Goal: Check status: Check status

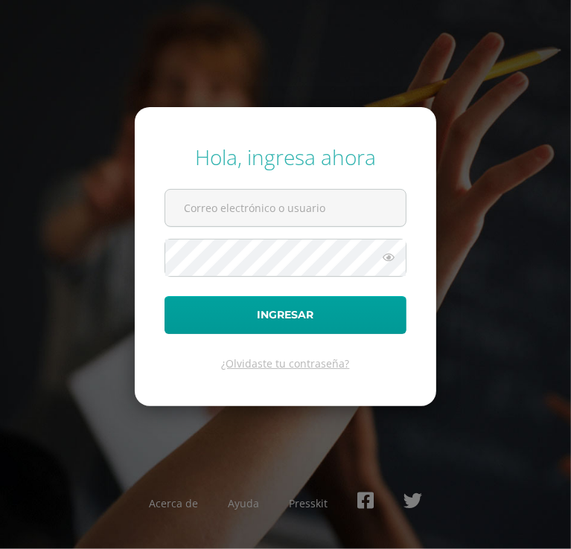
type input "[EMAIL_ADDRESS][DOMAIN_NAME]"
click at [393, 257] on icon at bounding box center [388, 257] width 19 height 18
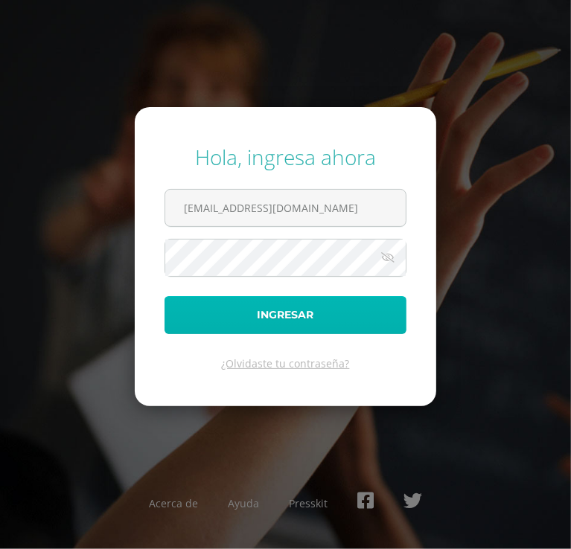
click at [362, 319] on button "Ingresar" at bounding box center [285, 315] width 242 height 38
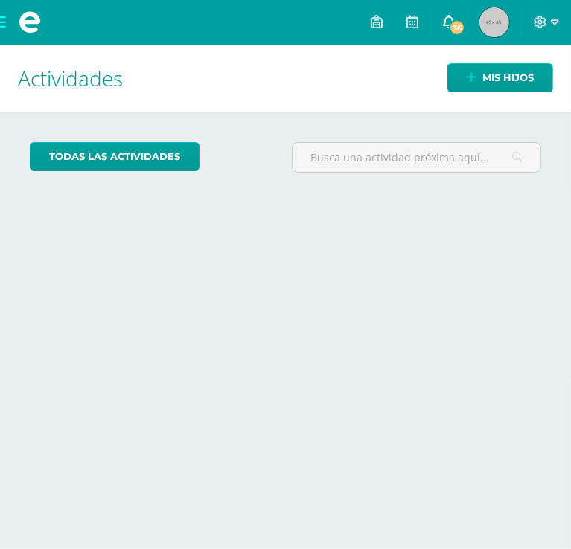
click at [457, 16] on link "36" at bounding box center [449, 22] width 36 height 45
click at [370, 9] on link at bounding box center [377, 22] width 36 height 45
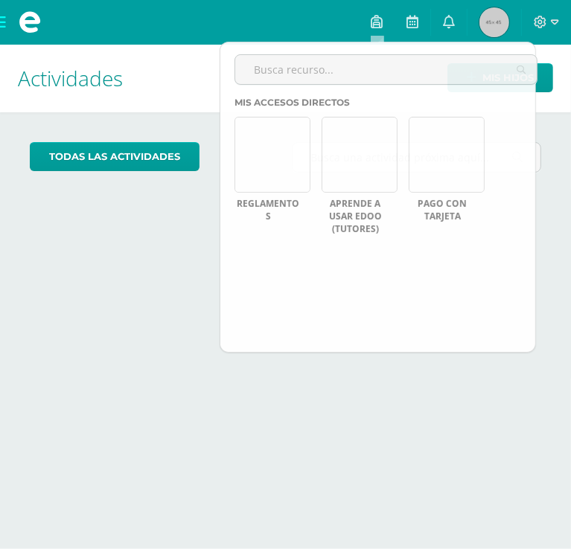
click at [145, 87] on h1 "Actividades" at bounding box center [285, 79] width 535 height 68
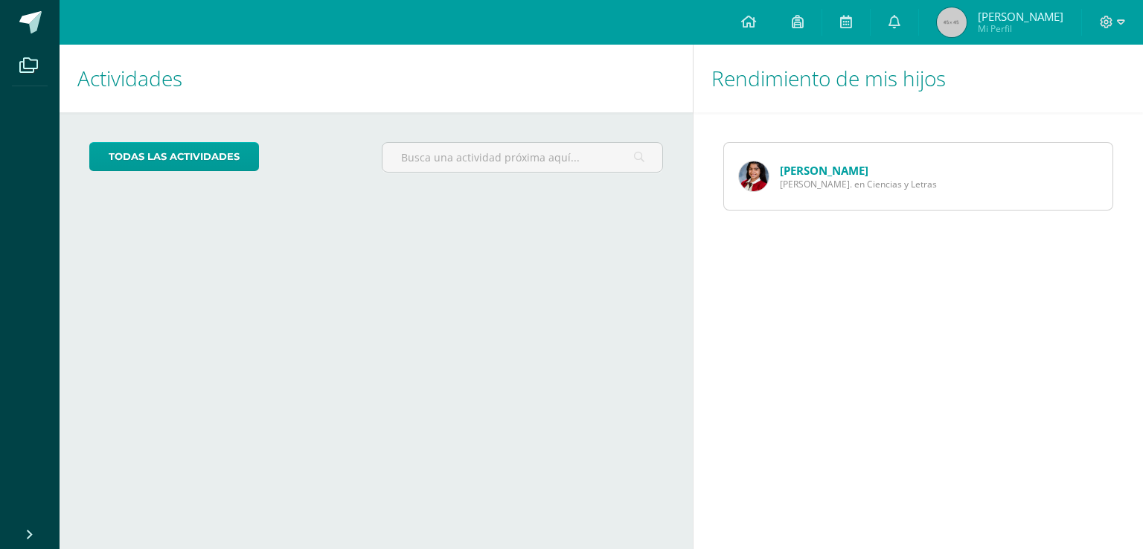
click at [570, 183] on img at bounding box center [754, 176] width 30 height 30
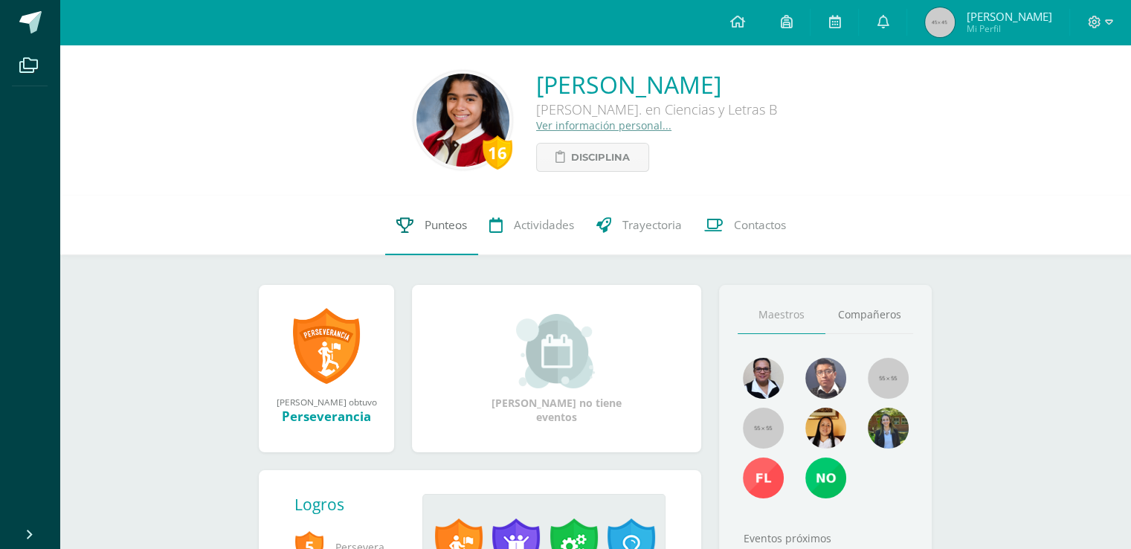
click at [420, 223] on link "Punteos" at bounding box center [431, 226] width 93 height 60
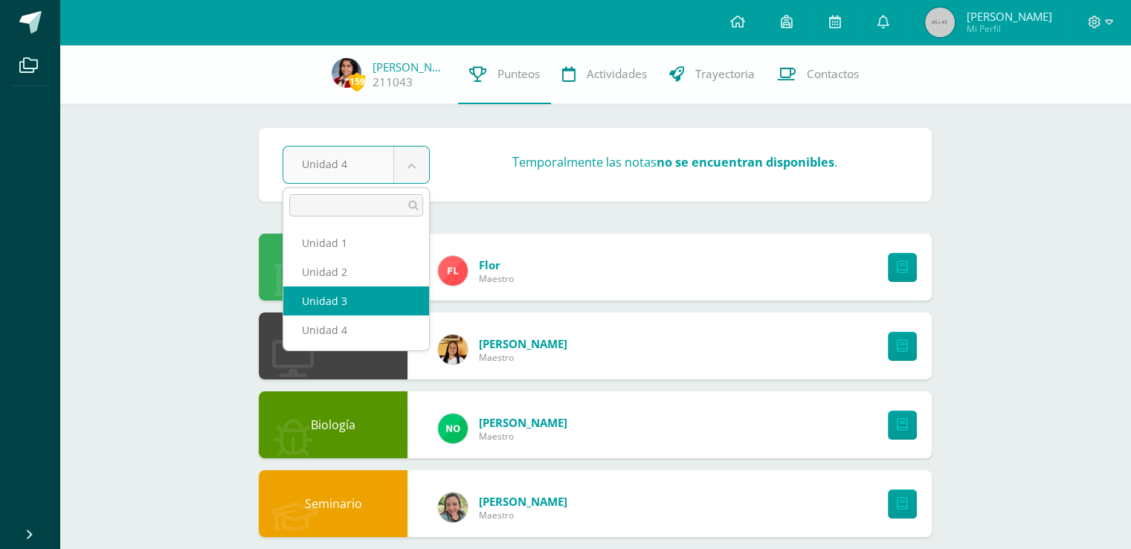
select select "Unidad 3"
